Goal: Information Seeking & Learning: Learn about a topic

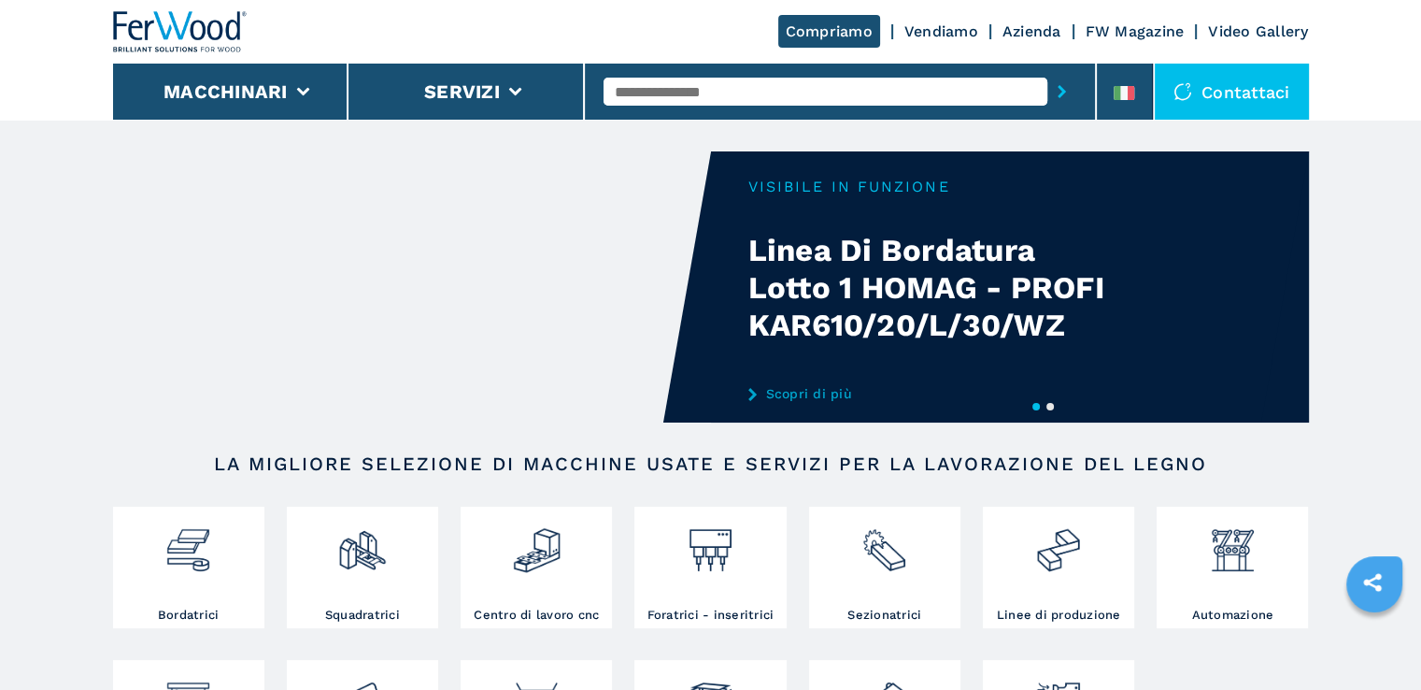
click at [719, 94] on input "text" at bounding box center [826, 92] width 444 height 28
type input "******"
click at [1047, 70] on button "submit-button" at bounding box center [1061, 91] width 29 height 43
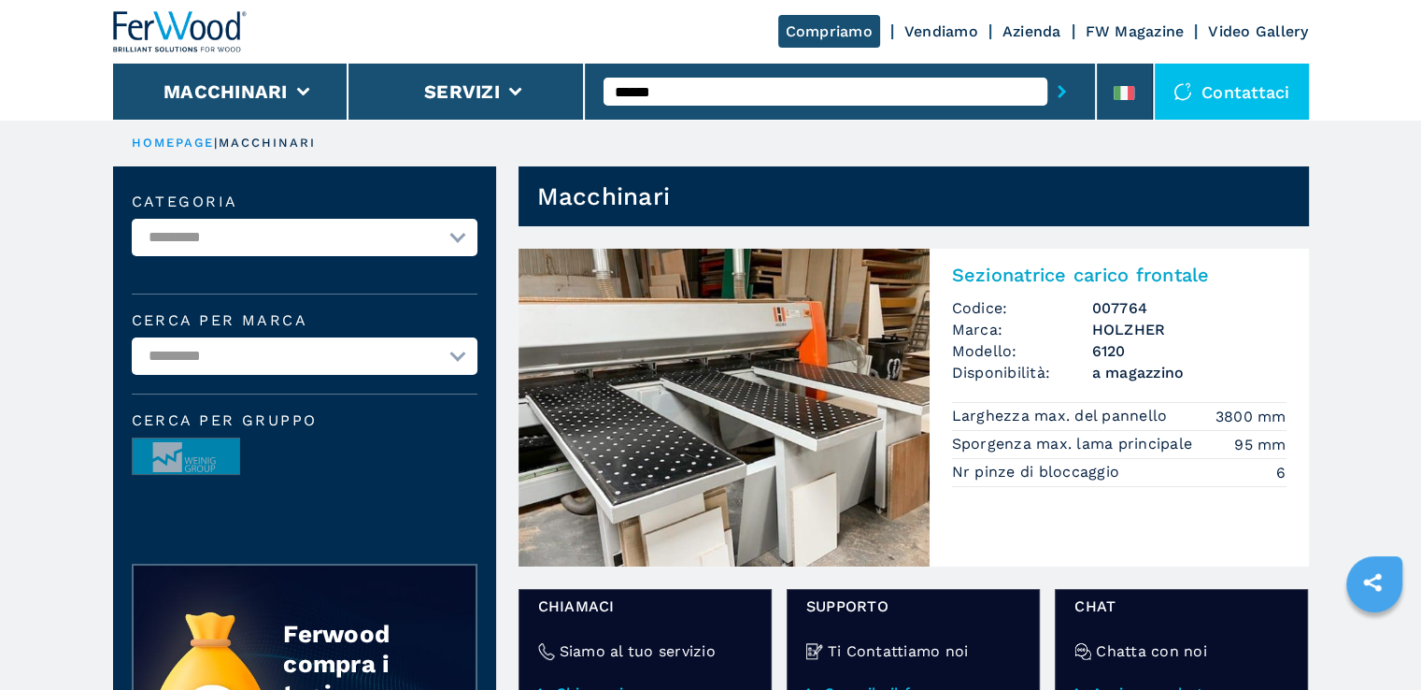
click at [833, 367] on img at bounding box center [724, 408] width 411 height 318
click at [1004, 277] on h2 "Sezionatrice carico frontale" at bounding box center [1119, 274] width 334 height 22
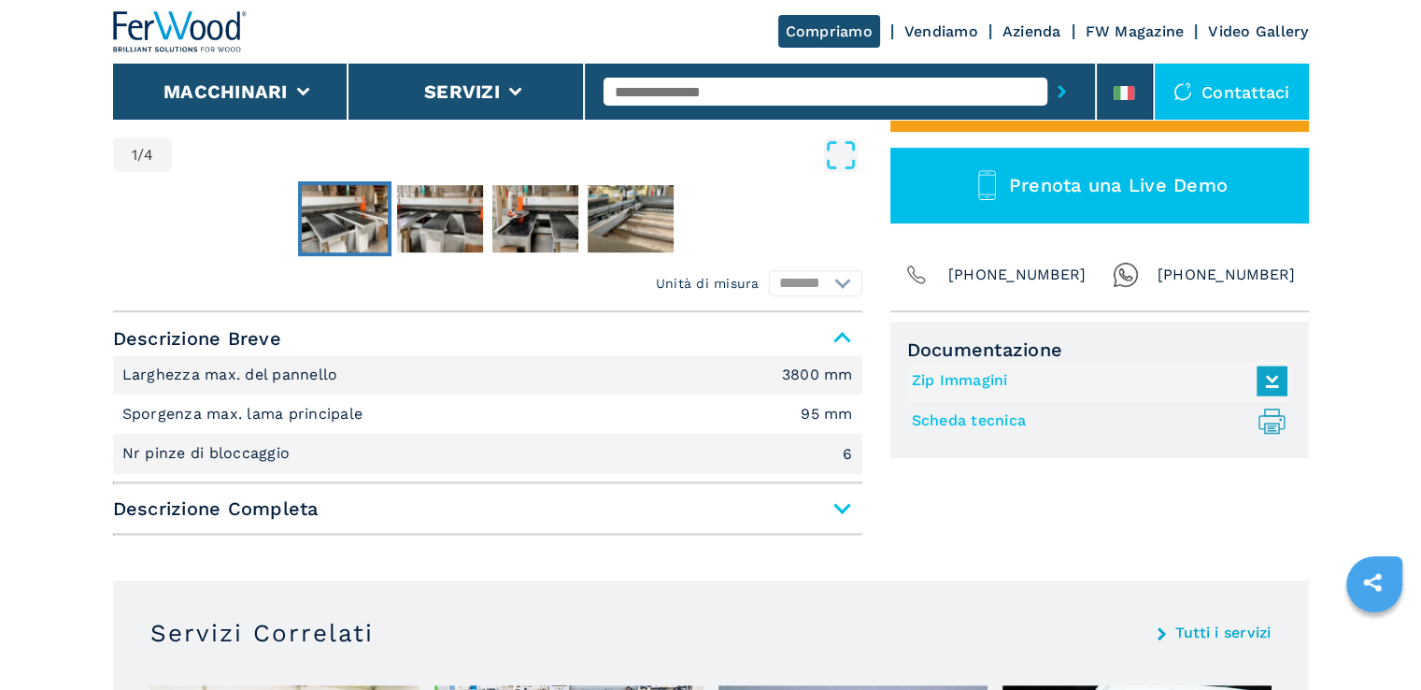
scroll to position [654, 0]
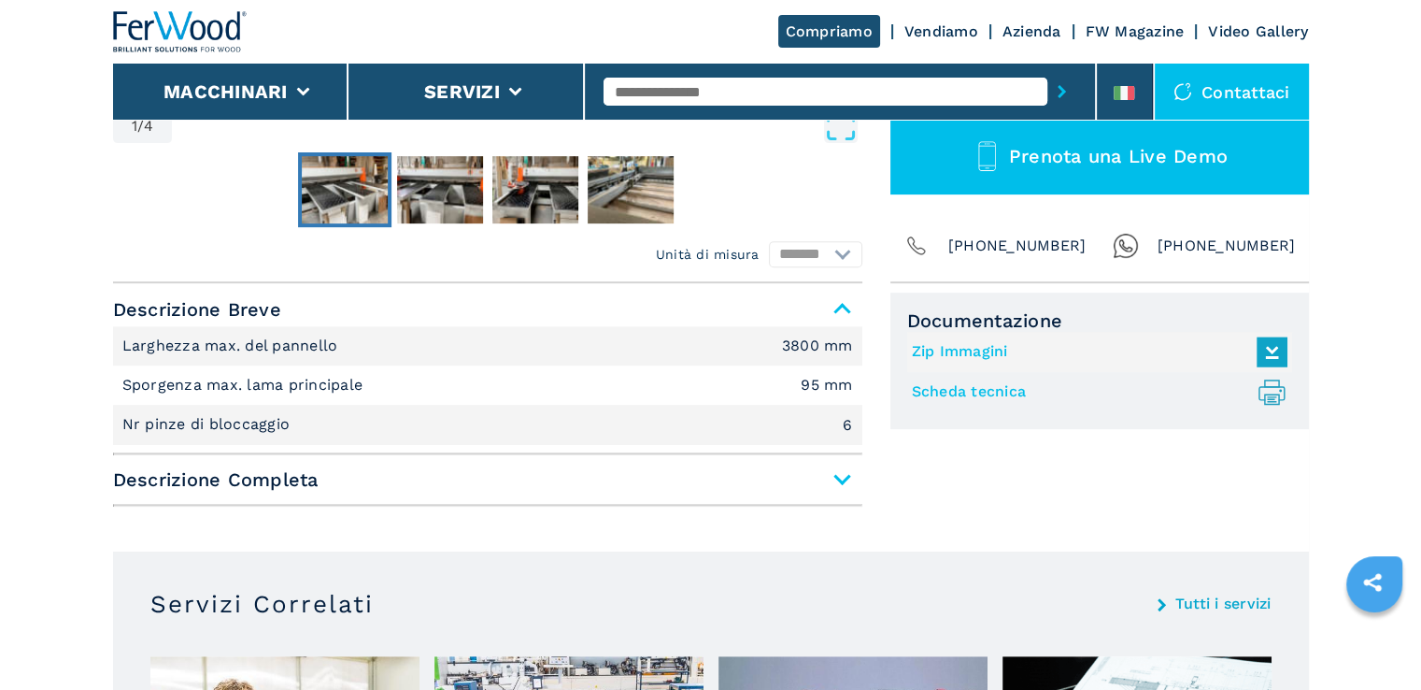
click at [826, 480] on span "Descrizione Completa" at bounding box center [487, 479] width 749 height 34
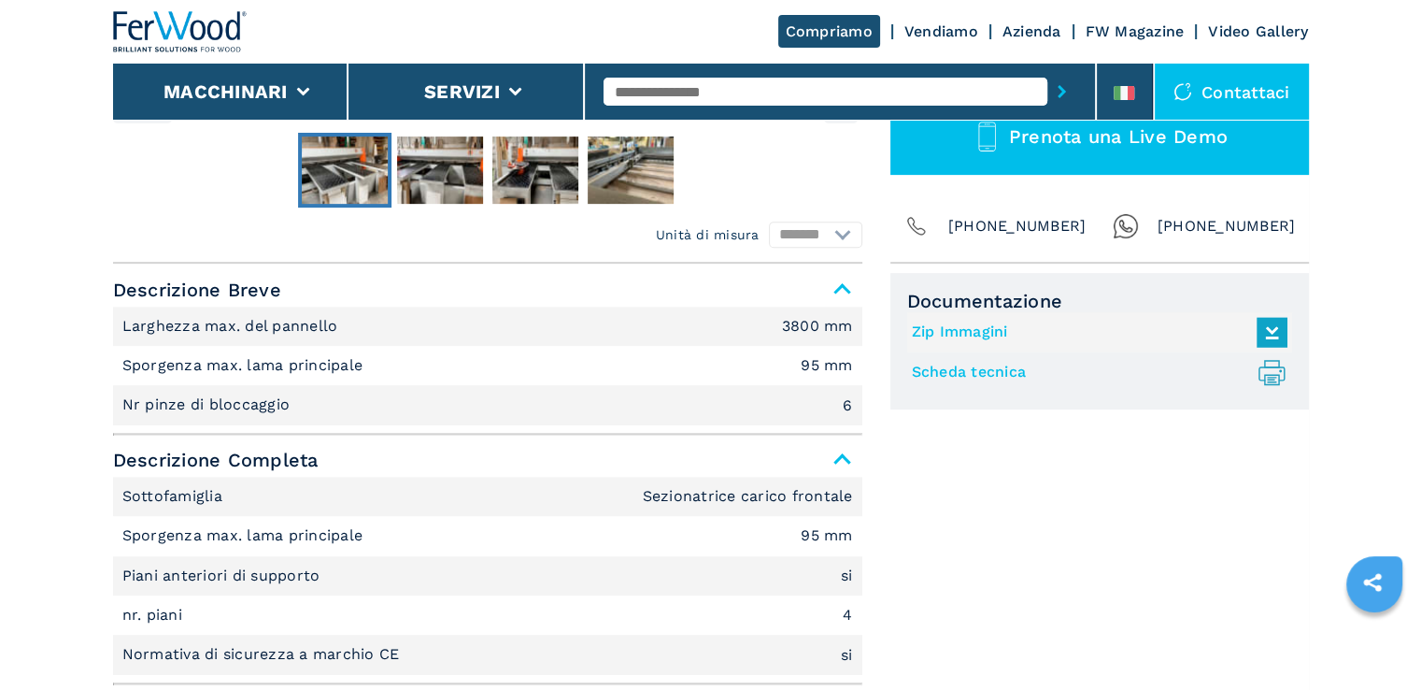
scroll to position [561, 0]
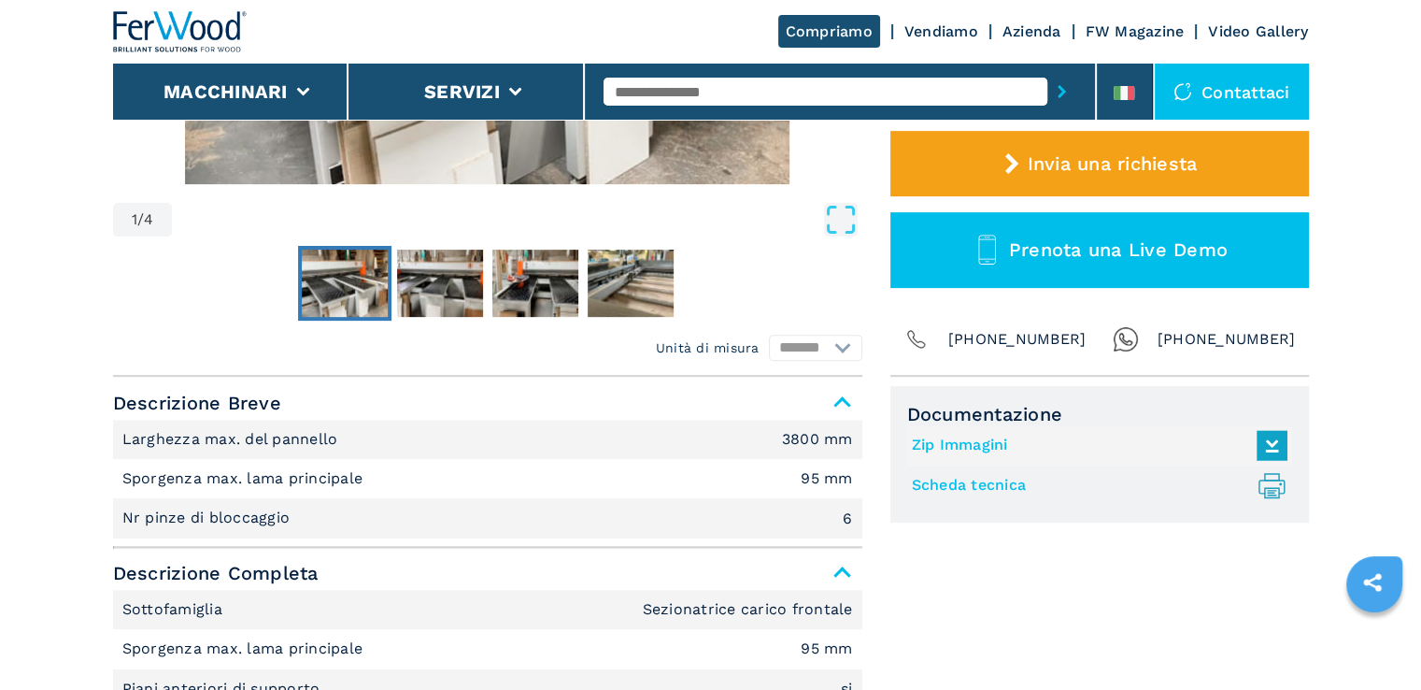
click at [832, 404] on span "Descrizione Breve" at bounding box center [487, 403] width 749 height 34
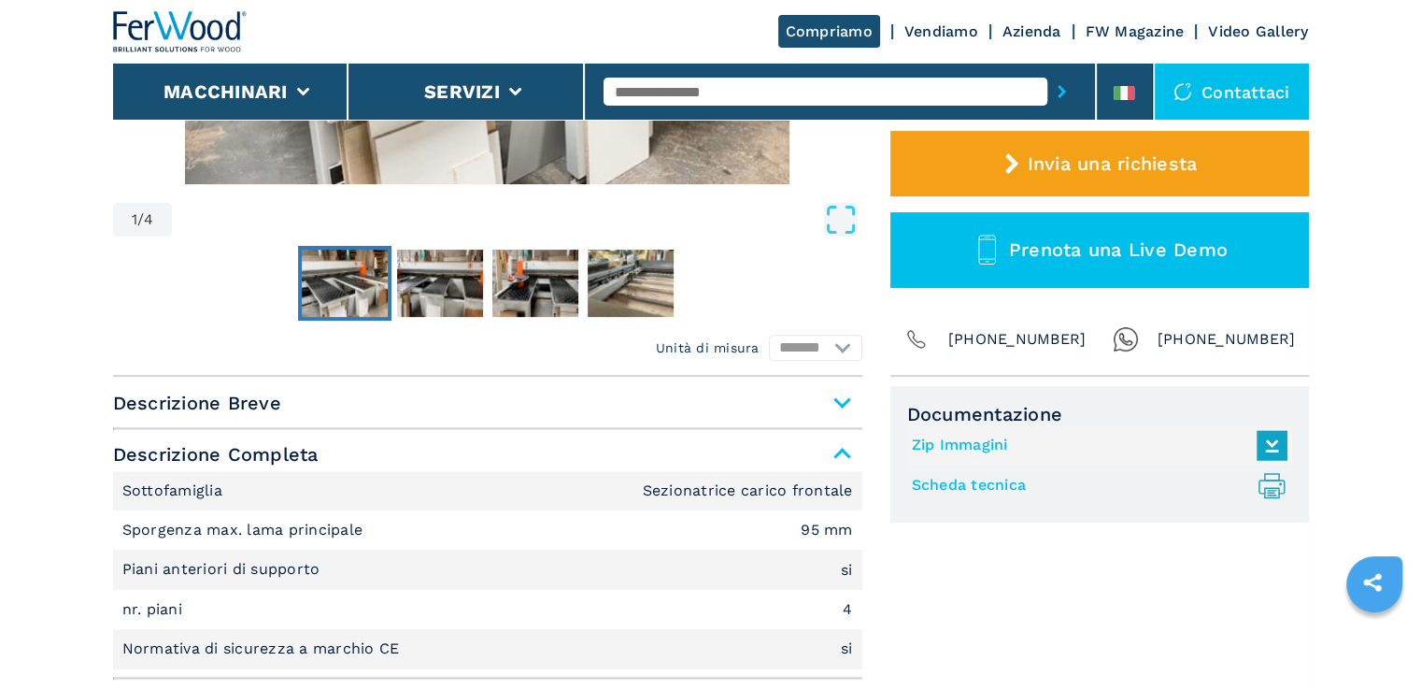
click at [832, 404] on span "Descrizione Breve" at bounding box center [487, 403] width 749 height 34
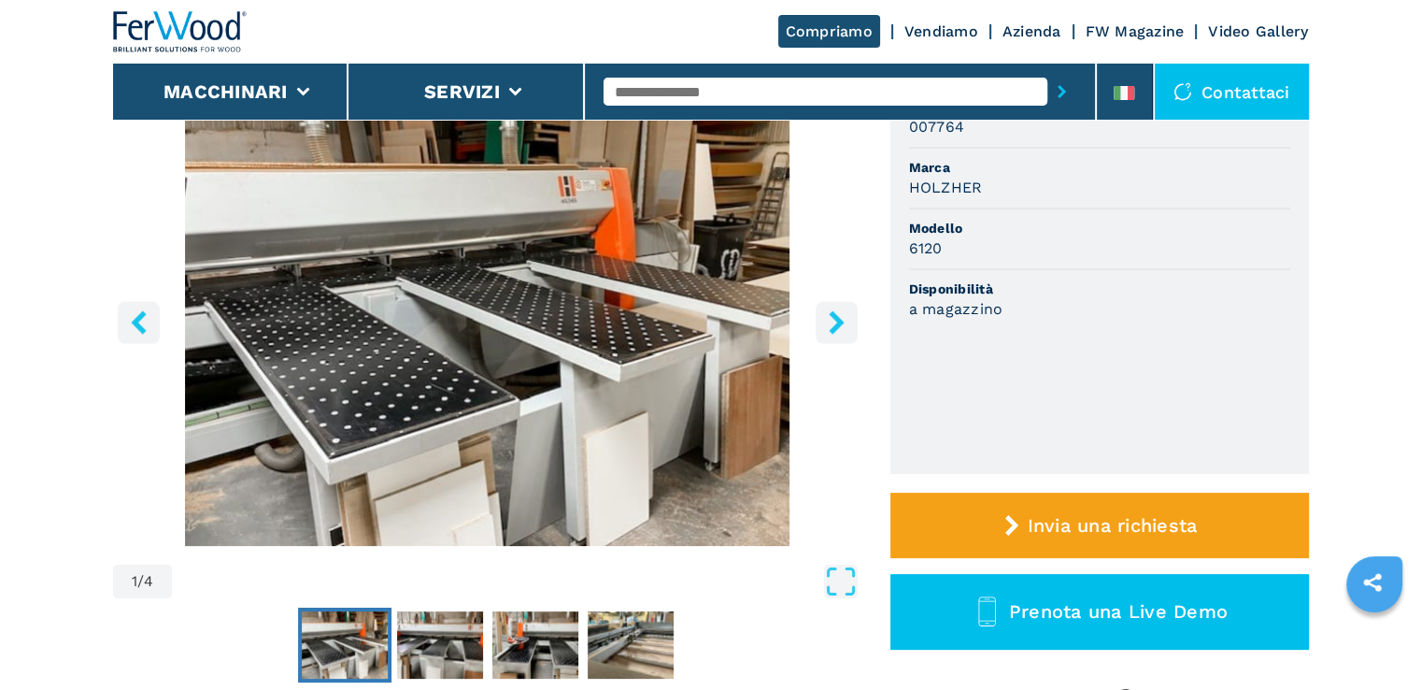
scroll to position [187, 0]
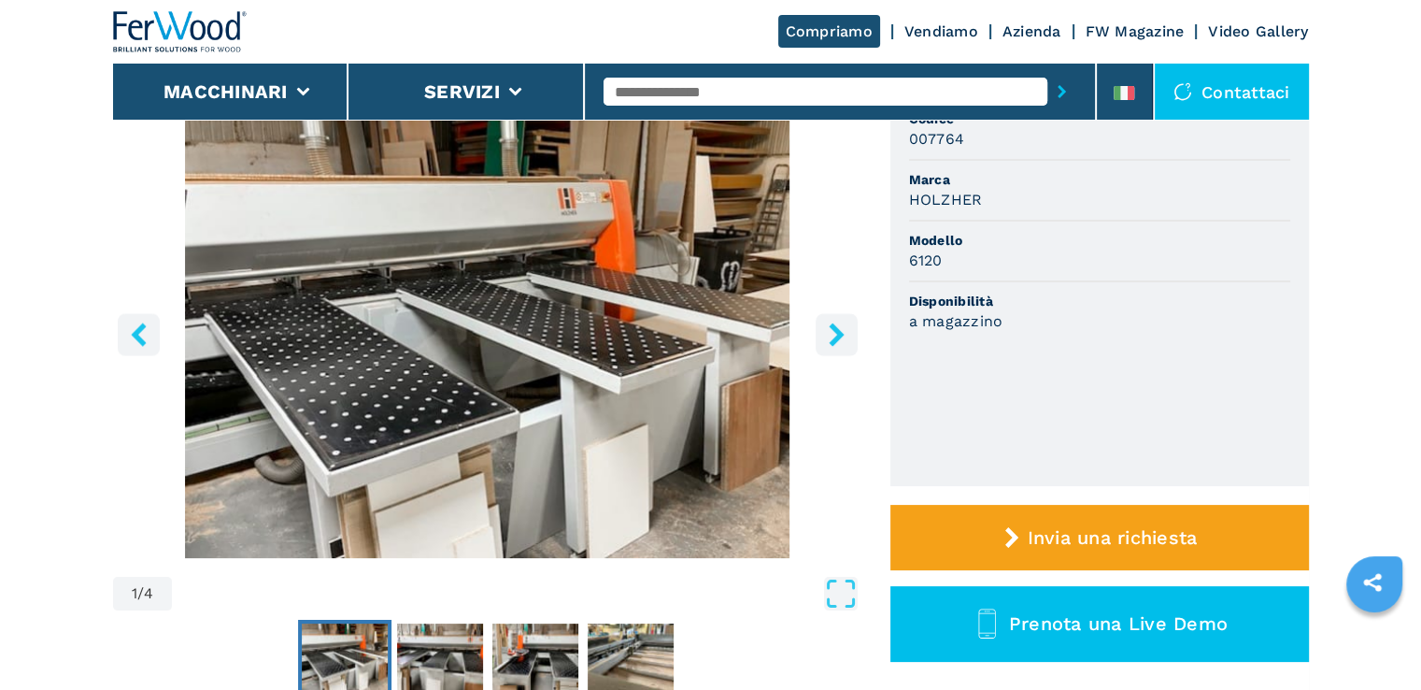
click at [833, 321] on button "right-button" at bounding box center [837, 334] width 42 height 42
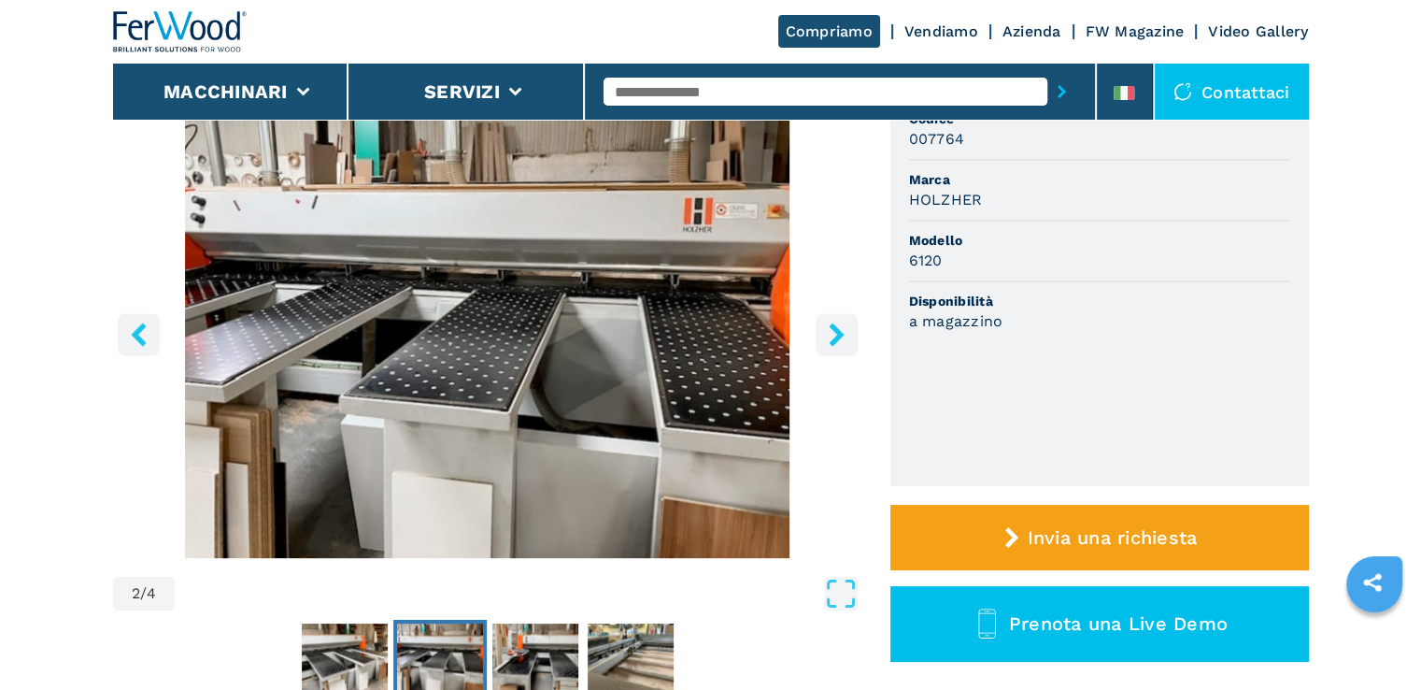
click at [833, 321] on button "right-button" at bounding box center [837, 334] width 42 height 42
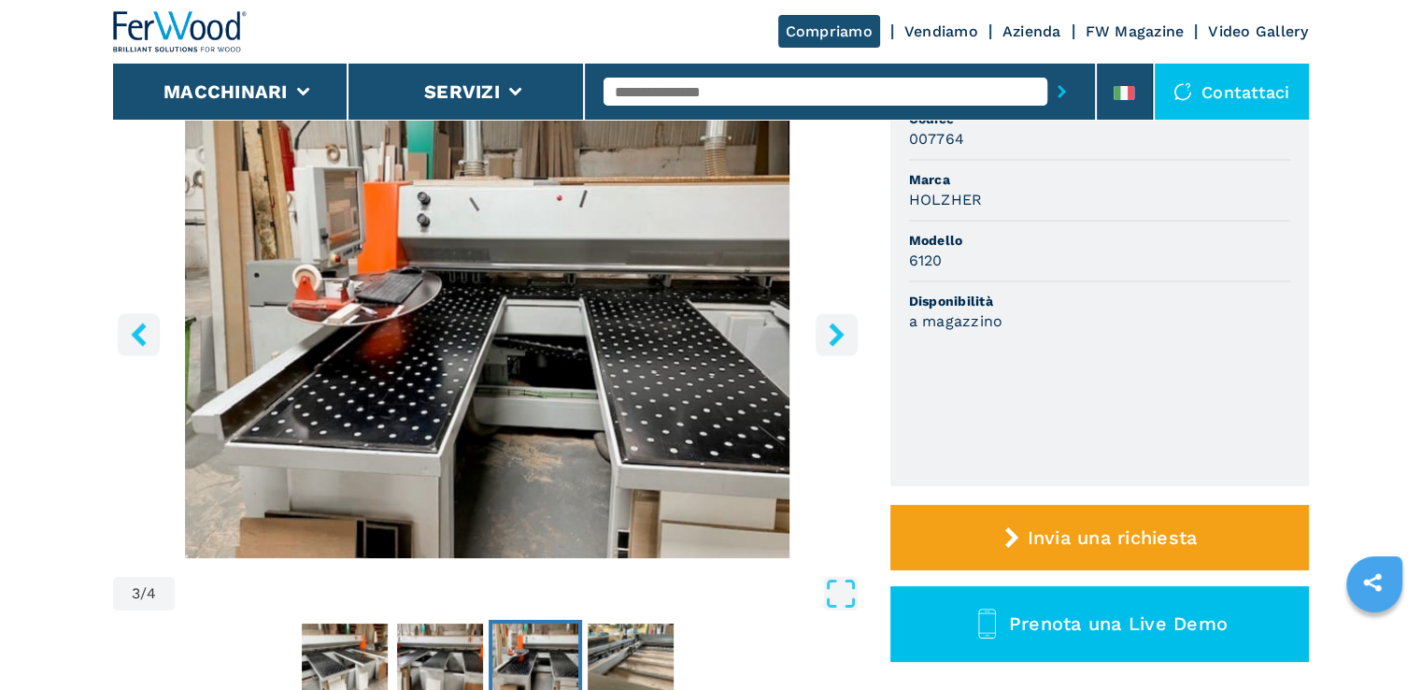
click at [833, 322] on icon "right-button" at bounding box center [836, 333] width 23 height 23
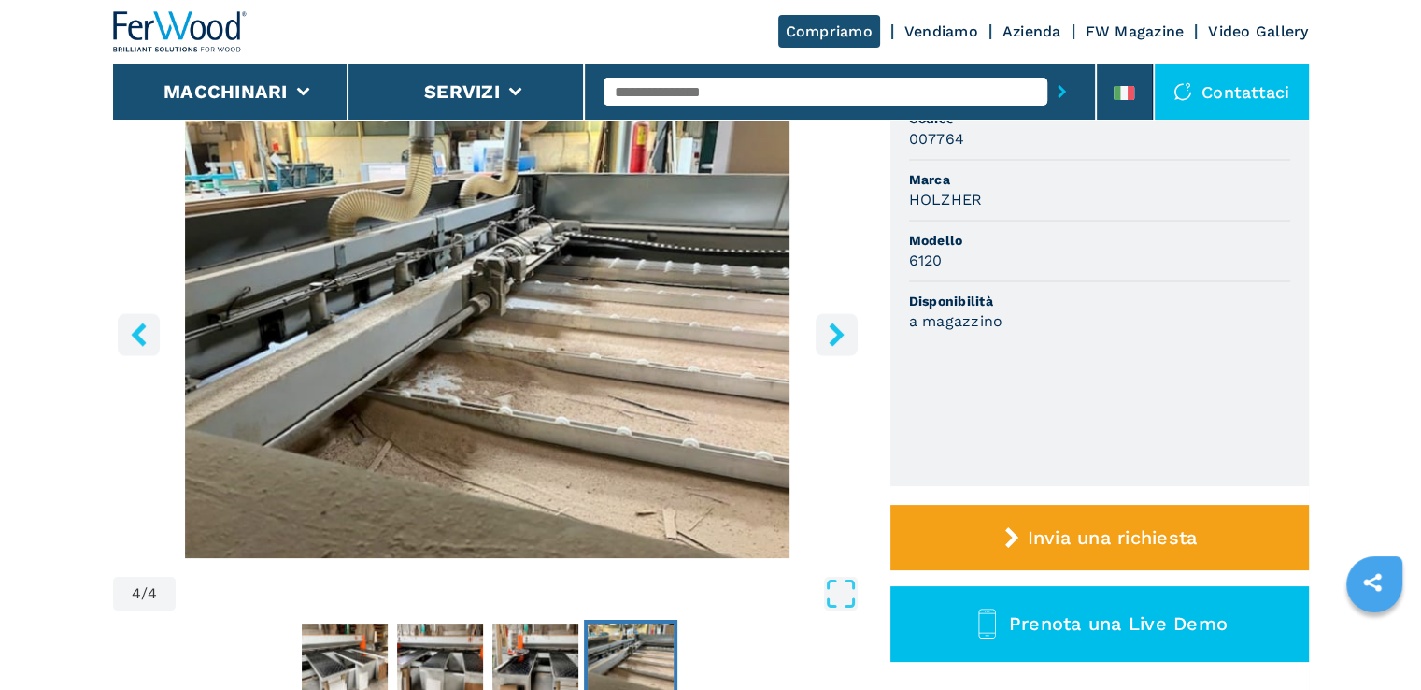
click at [833, 322] on icon "right-button" at bounding box center [836, 333] width 23 height 23
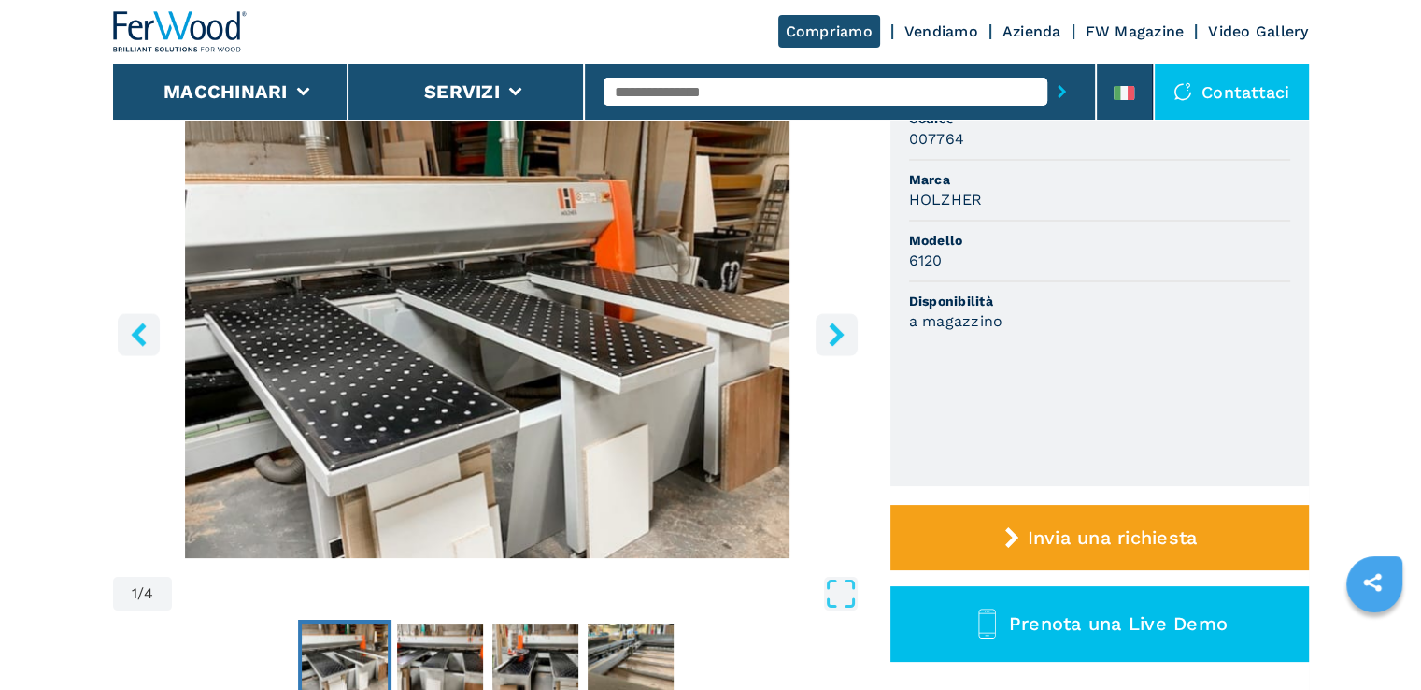
click at [833, 322] on icon "right-button" at bounding box center [836, 333] width 23 height 23
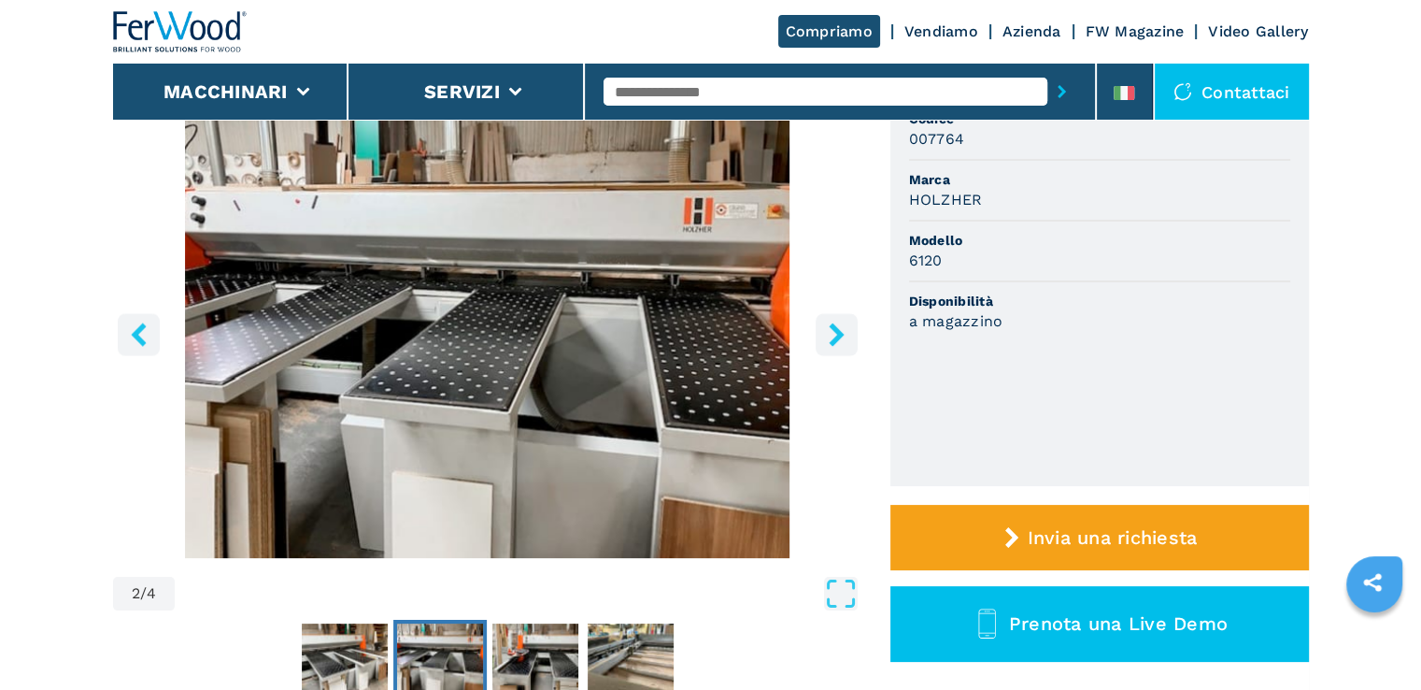
click at [833, 322] on icon "right-button" at bounding box center [836, 333] width 23 height 23
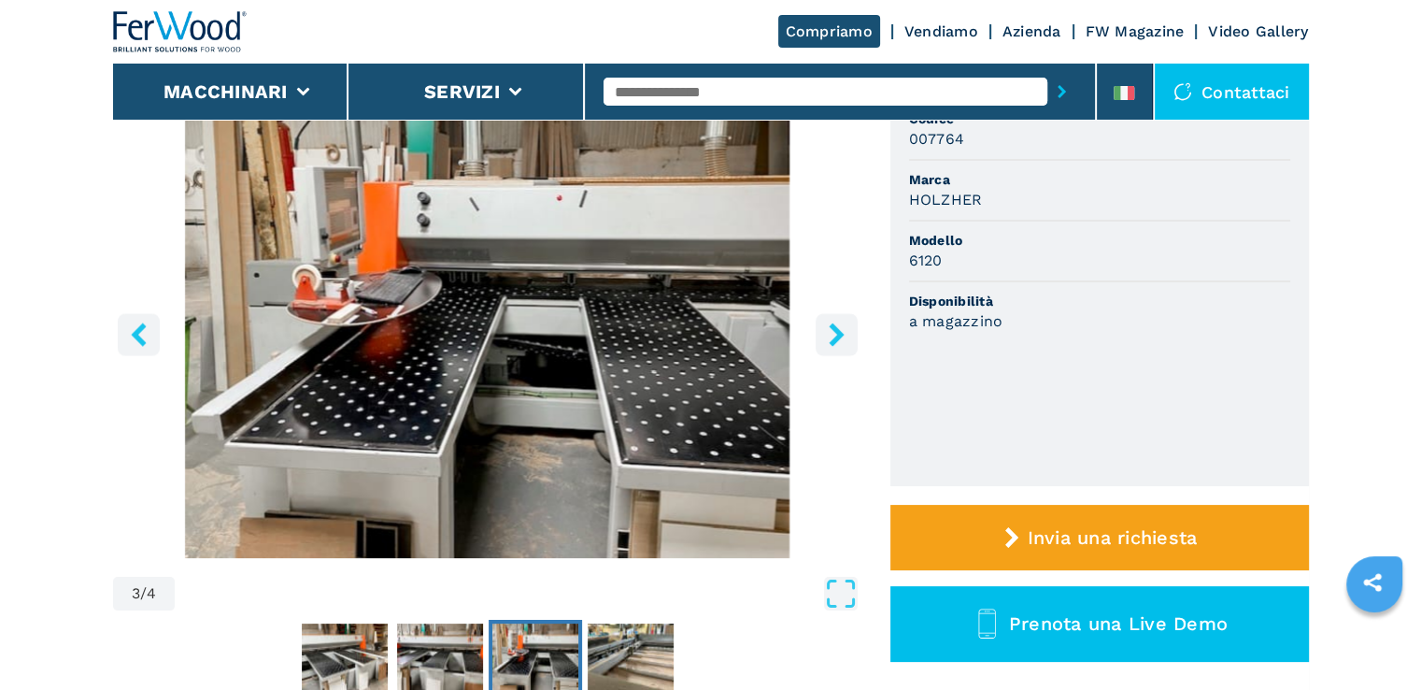
click at [833, 322] on icon "right-button" at bounding box center [836, 333] width 23 height 23
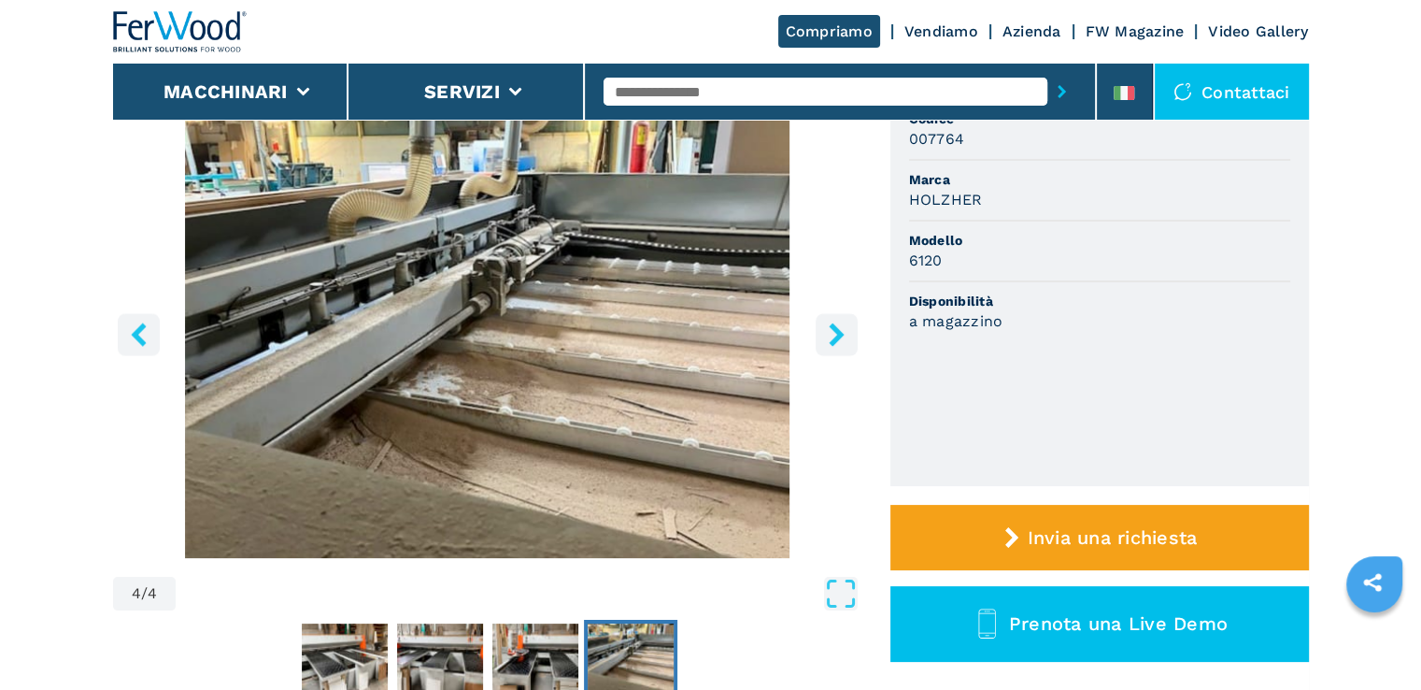
click at [833, 322] on icon "right-button" at bounding box center [836, 333] width 23 height 23
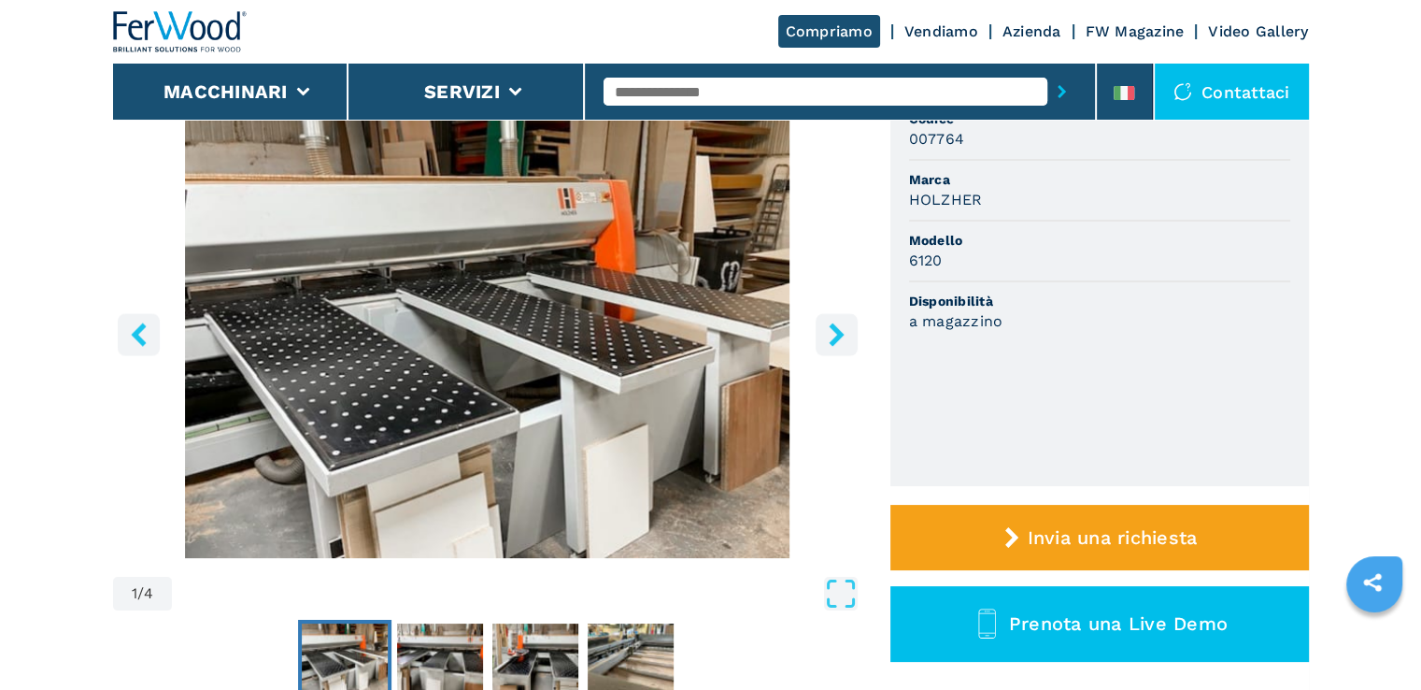
click at [829, 344] on icon "right-button" at bounding box center [836, 333] width 23 height 23
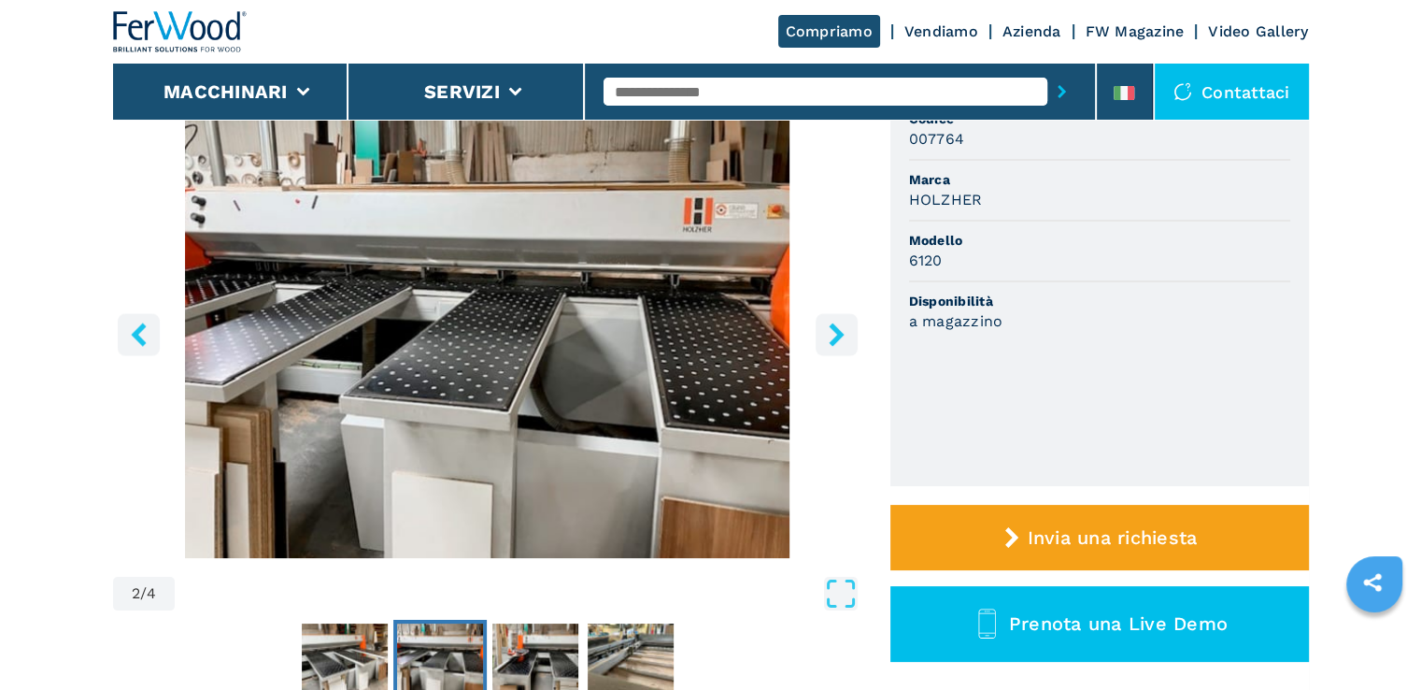
click at [829, 344] on icon "right-button" at bounding box center [836, 333] width 23 height 23
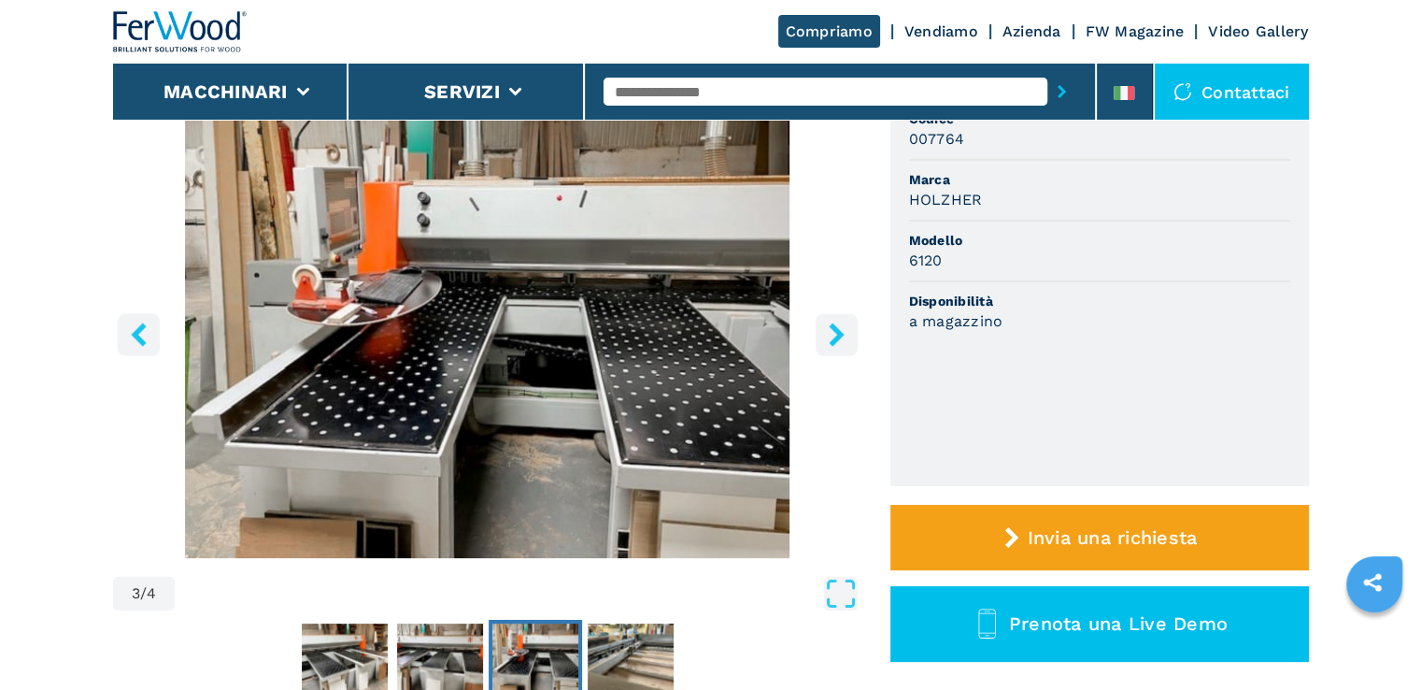
click at [829, 345] on icon "right-button" at bounding box center [836, 333] width 23 height 23
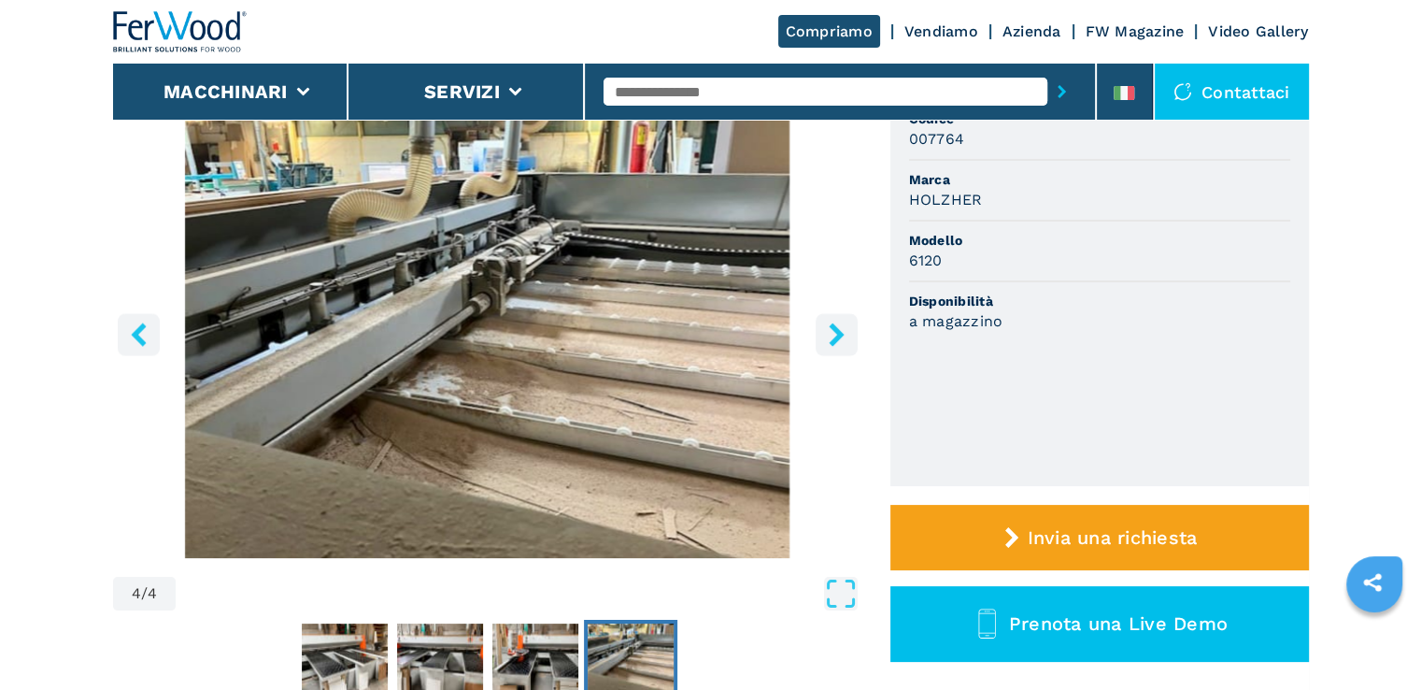
click at [829, 345] on icon "right-button" at bounding box center [836, 333] width 23 height 23
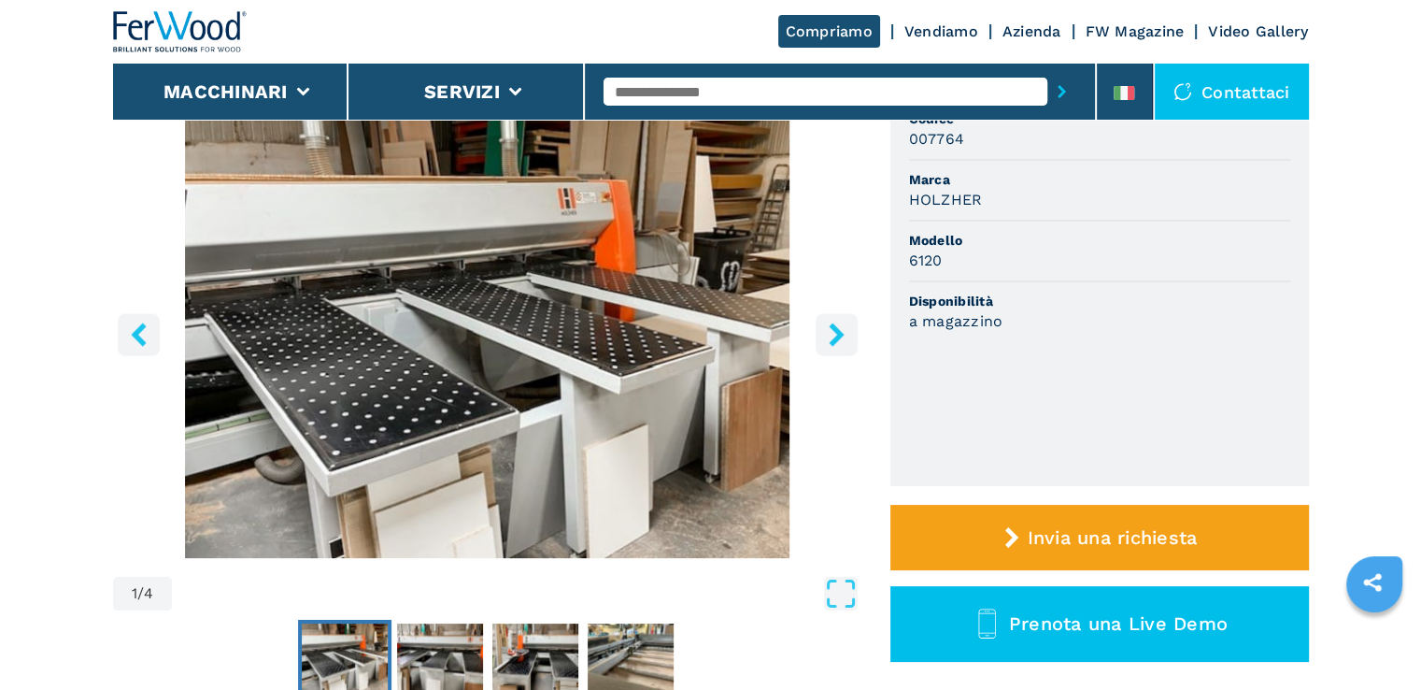
click at [830, 345] on icon "right-button" at bounding box center [836, 333] width 23 height 23
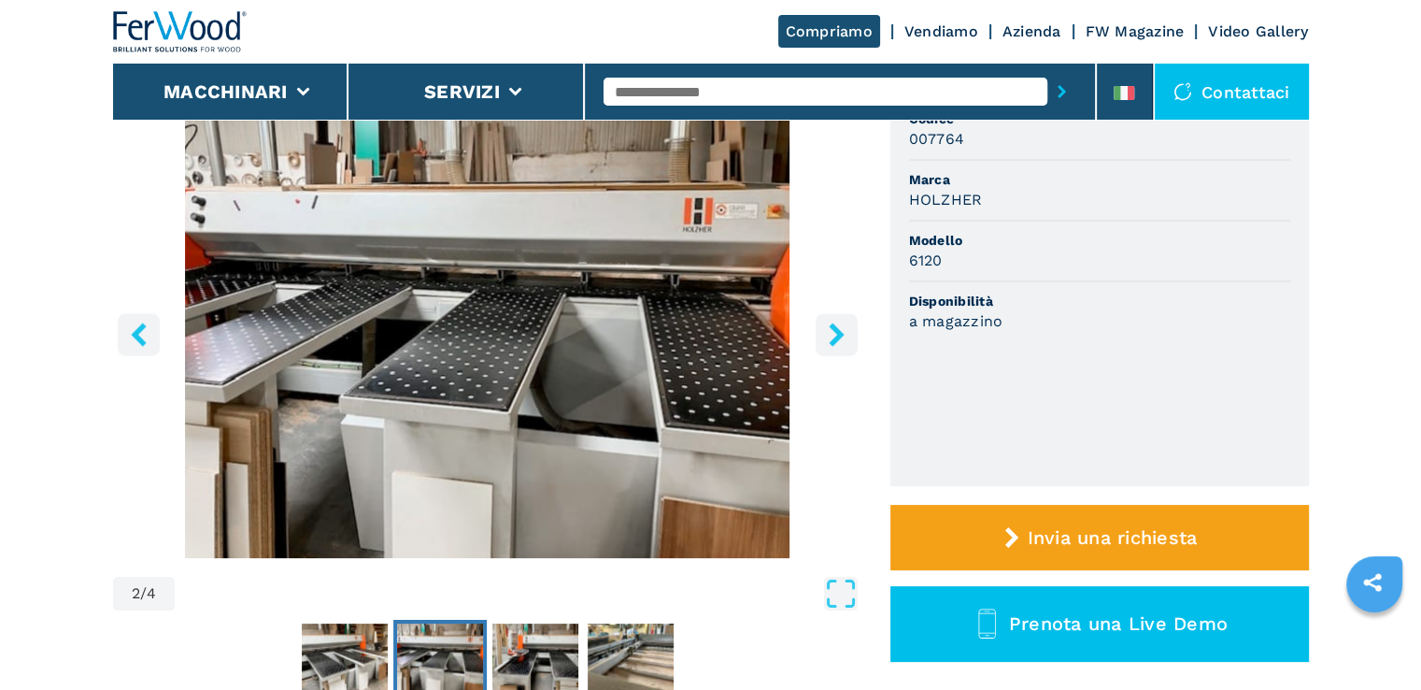
click at [830, 345] on icon "right-button" at bounding box center [836, 333] width 23 height 23
click at [135, 333] on icon "left-button" at bounding box center [138, 333] width 15 height 23
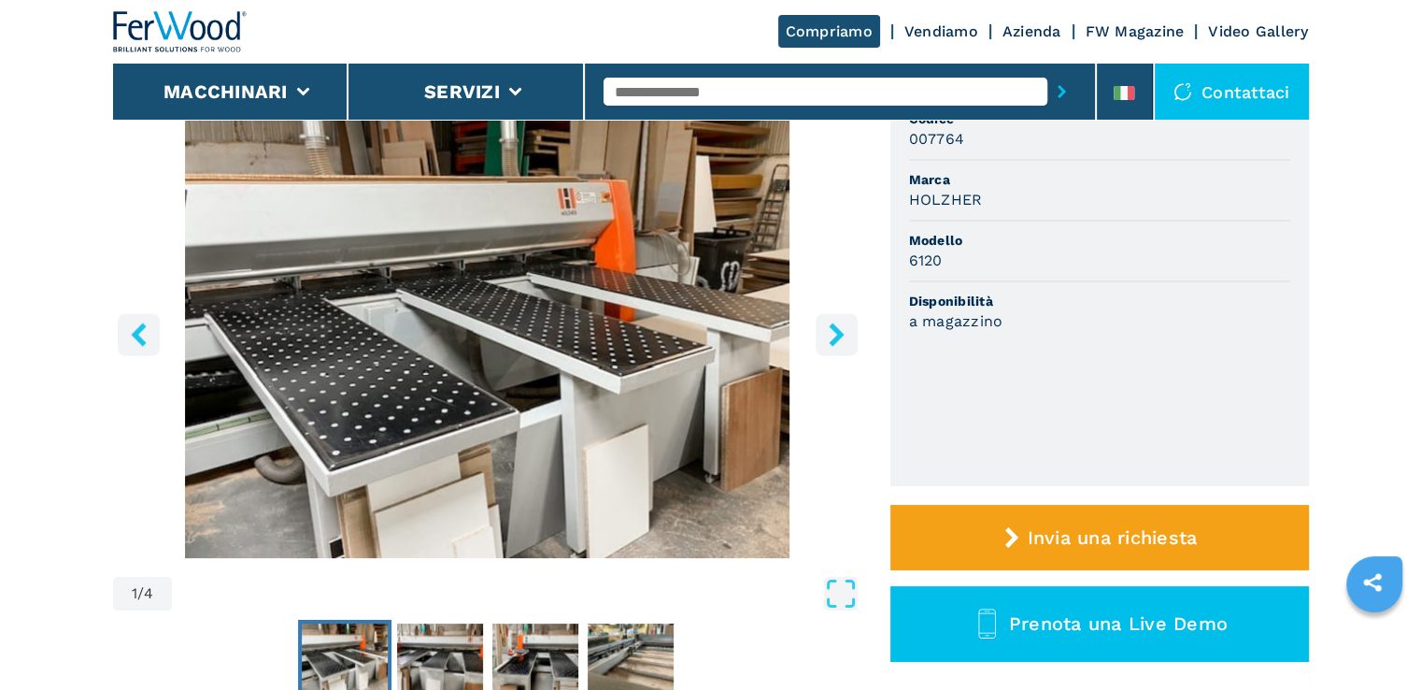
click at [135, 333] on icon "left-button" at bounding box center [138, 333] width 15 height 23
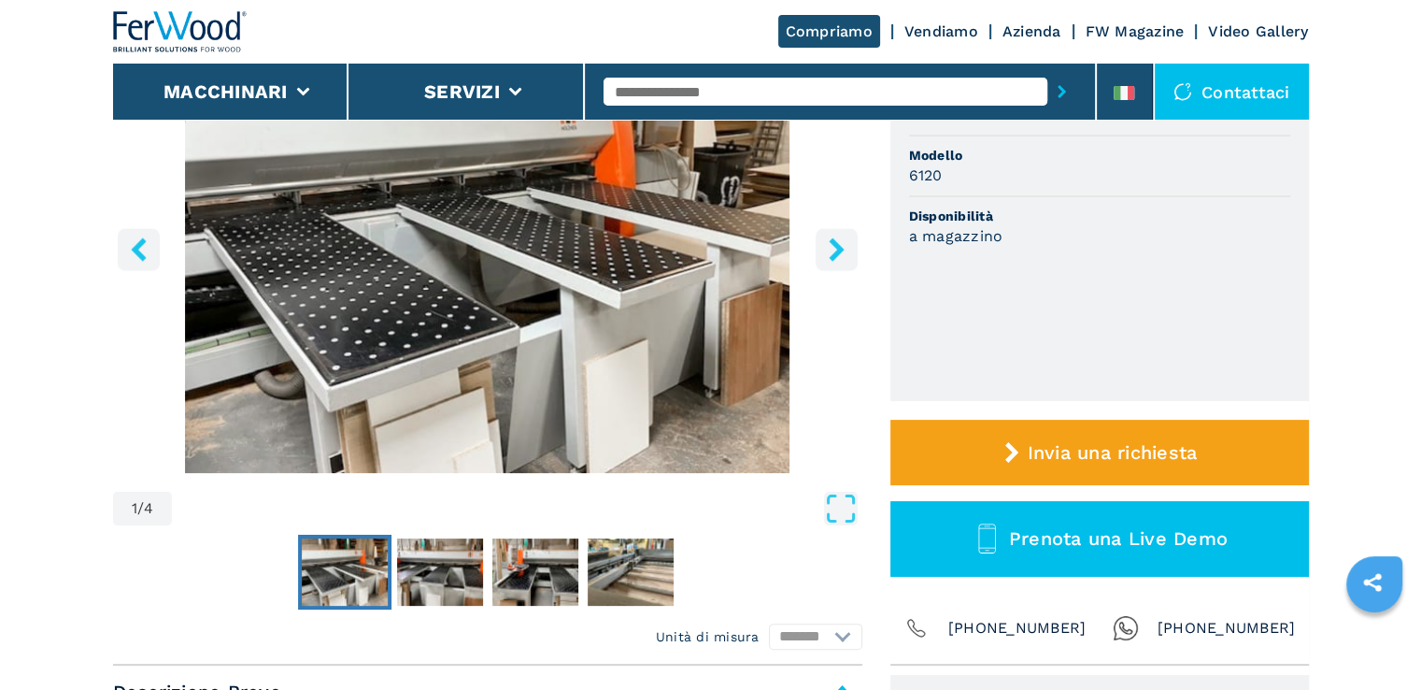
scroll to position [0, 0]
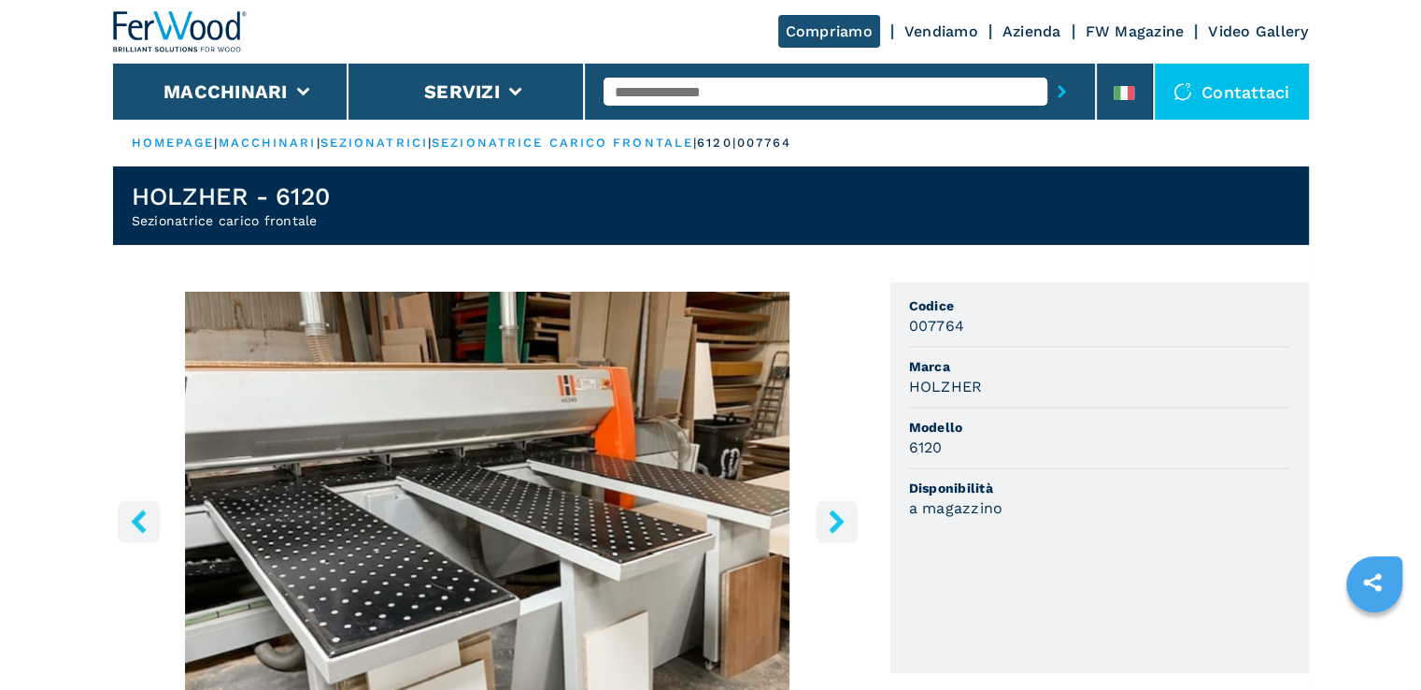
click at [832, 535] on button "right-button" at bounding box center [837, 521] width 42 height 42
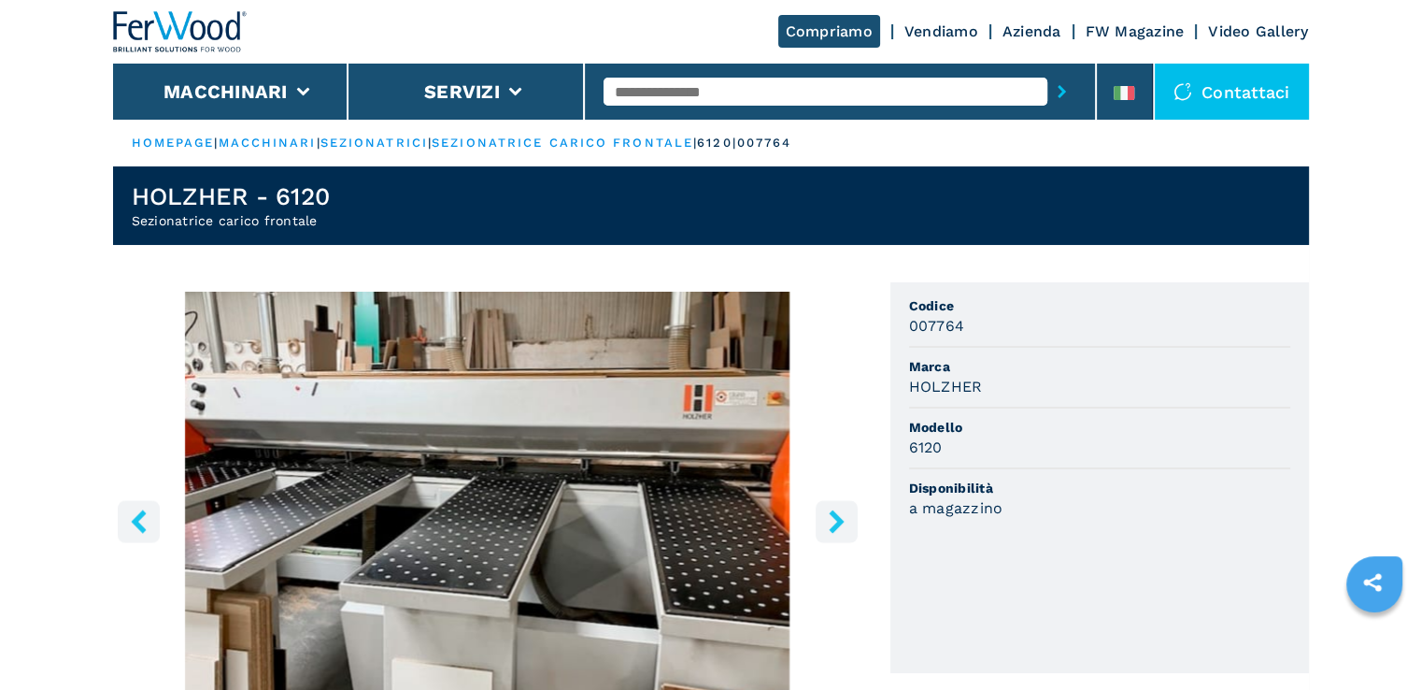
click at [635, 593] on img "Go to Slide 2" at bounding box center [487, 517] width 749 height 453
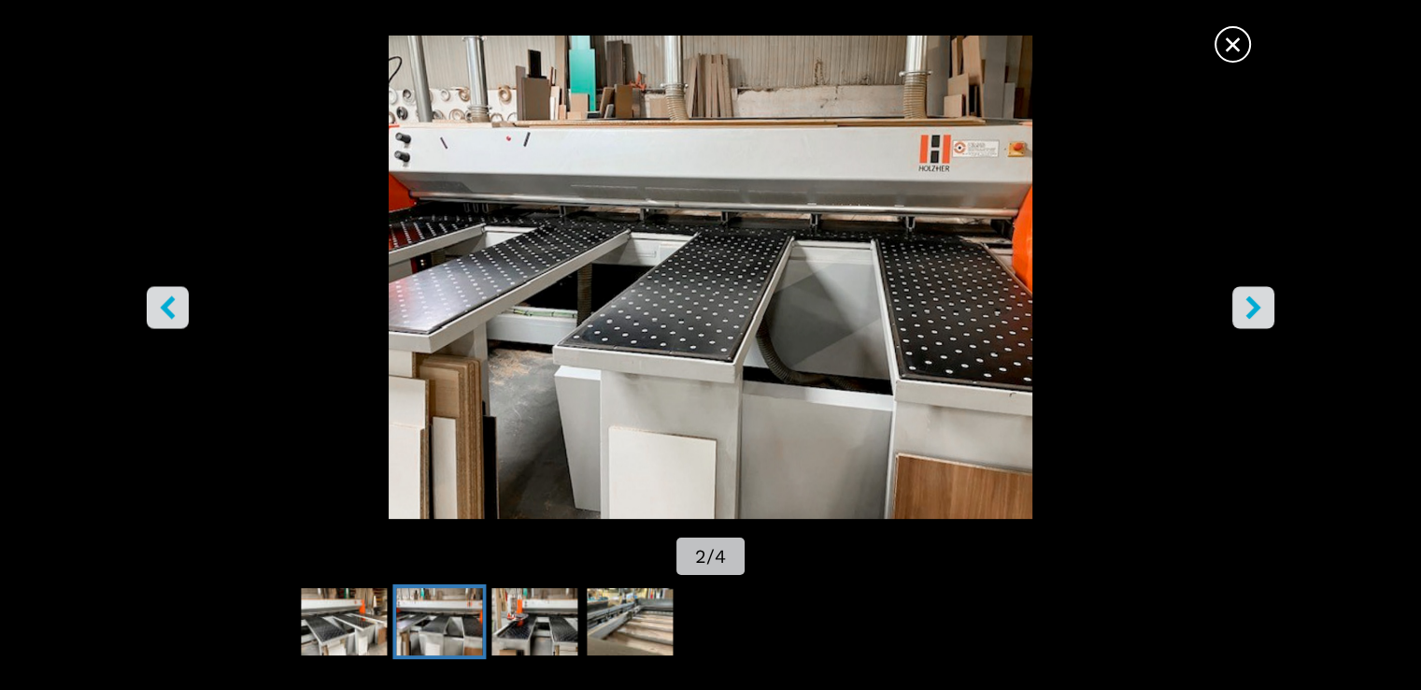
click at [635, 593] on div "× 2 / 4" at bounding box center [710, 345] width 1421 height 690
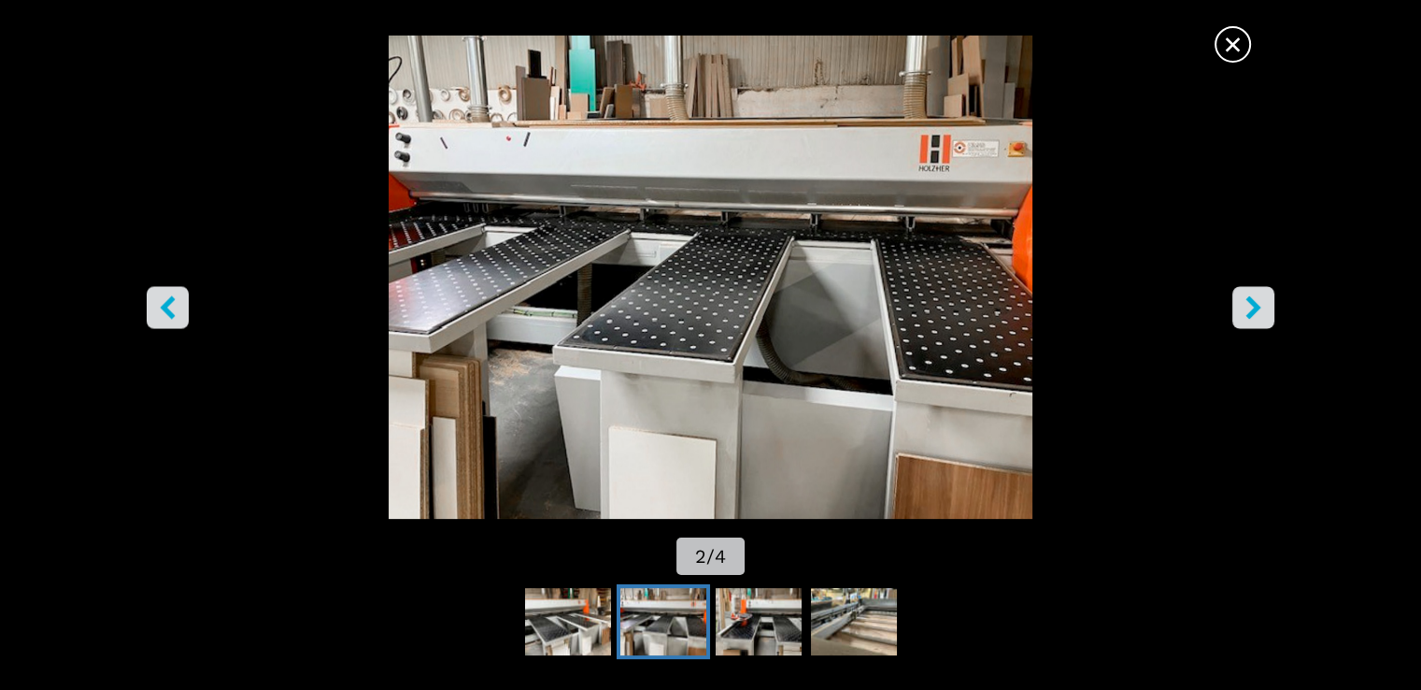
scroll to position [93, 0]
click at [774, 371] on img "Go to Slide 2" at bounding box center [710, 277] width 1279 height 483
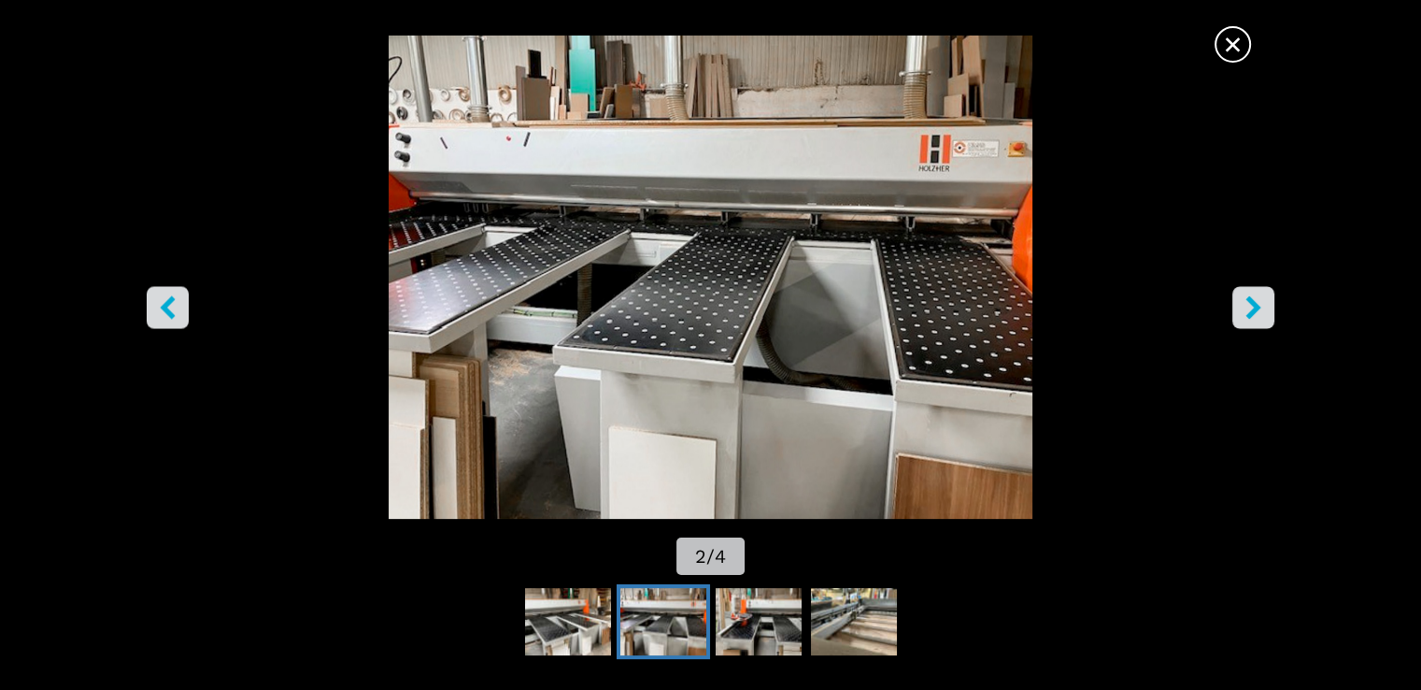
click at [485, 292] on img "Go to Slide 2" at bounding box center [710, 277] width 1279 height 483
click at [486, 292] on img "Go to Slide 2" at bounding box center [710, 277] width 1279 height 483
click at [521, 214] on img "Go to Slide 2" at bounding box center [710, 277] width 1279 height 483
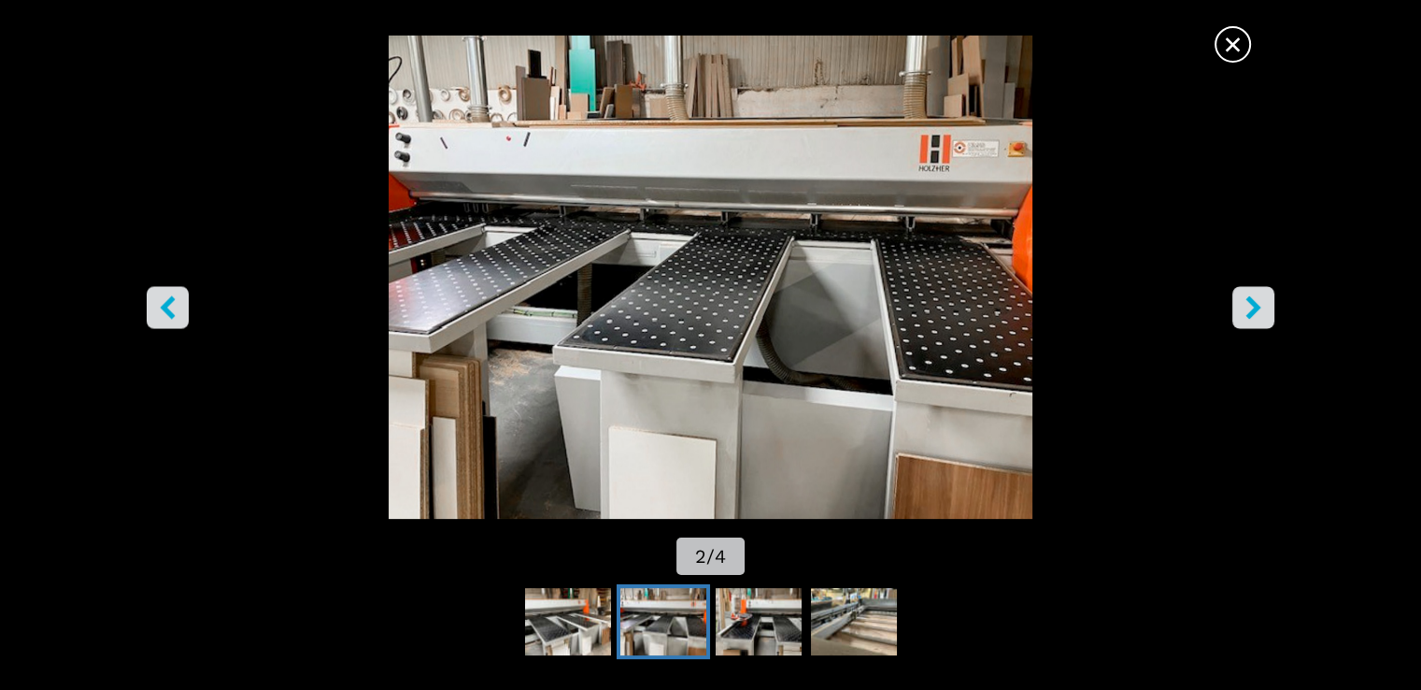
click at [864, 394] on img "Go to Slide 2" at bounding box center [710, 277] width 1279 height 483
click at [864, 393] on img "Go to Slide 2" at bounding box center [710, 277] width 1279 height 483
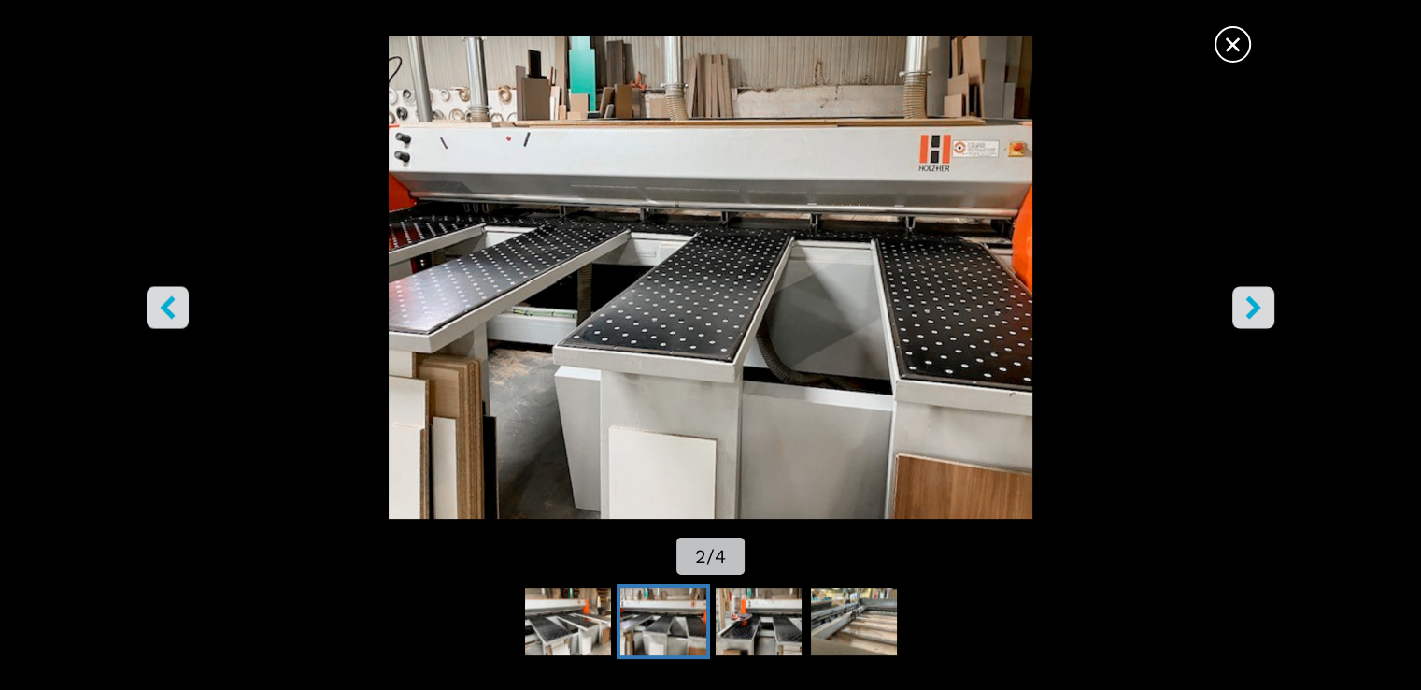
click at [864, 393] on img "Go to Slide 2" at bounding box center [710, 277] width 1279 height 483
click at [867, 618] on img "Go to Slide 4" at bounding box center [853, 621] width 86 height 67
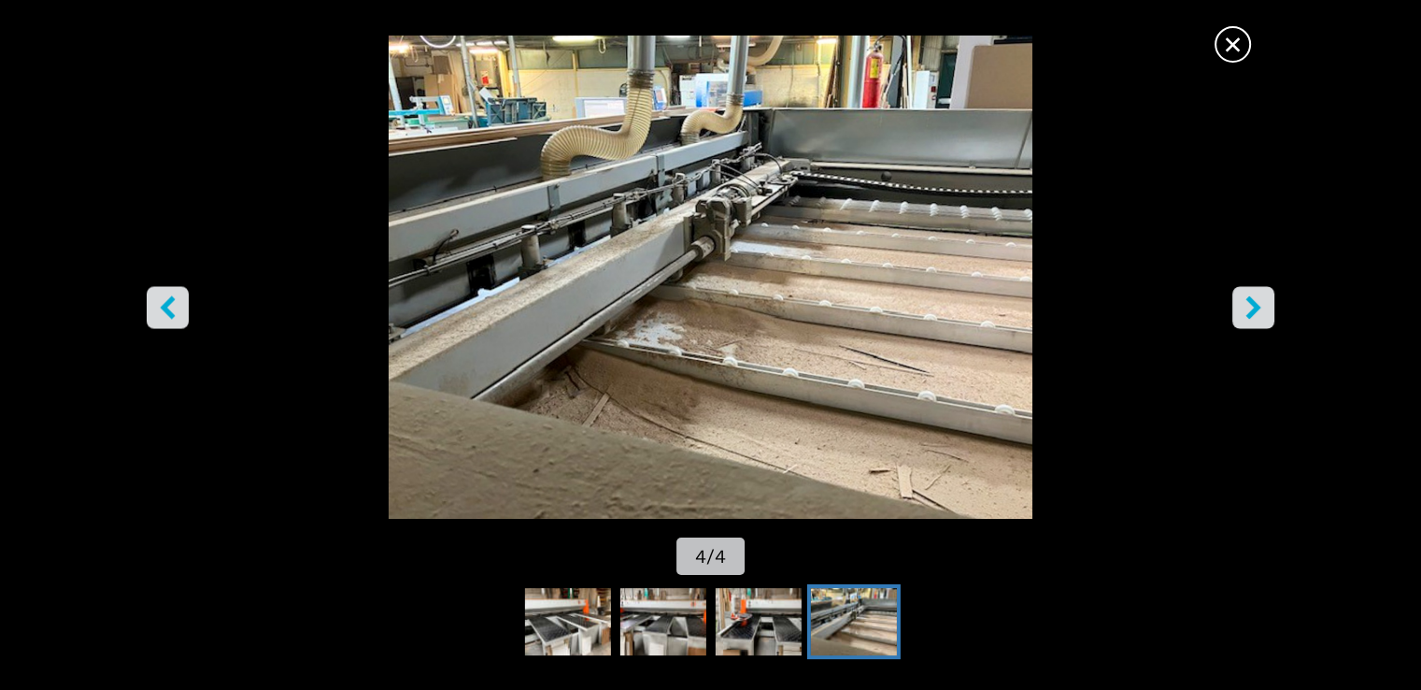
click at [840, 391] on img "Go to Slide 4" at bounding box center [710, 277] width 1279 height 483
